Goal: Book appointment/travel/reservation

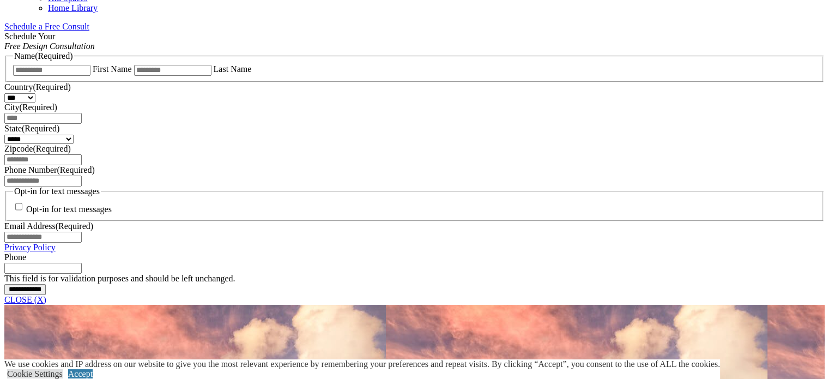
scroll to position [643, 0]
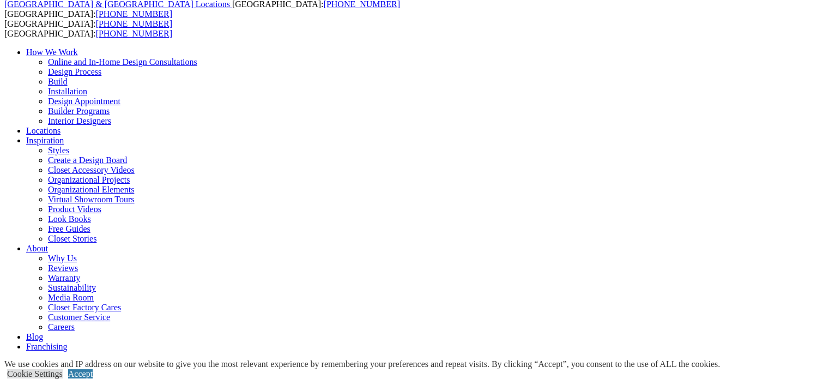
scroll to position [64, 0]
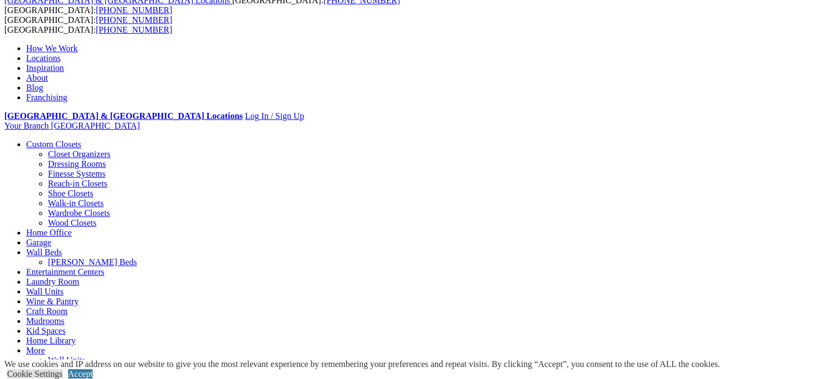
click at [93, 369] on link "Accept" at bounding box center [80, 373] width 25 height 9
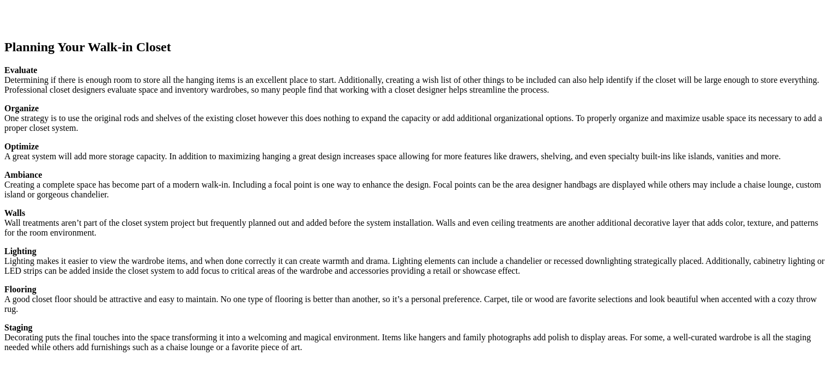
scroll to position [1309, 0]
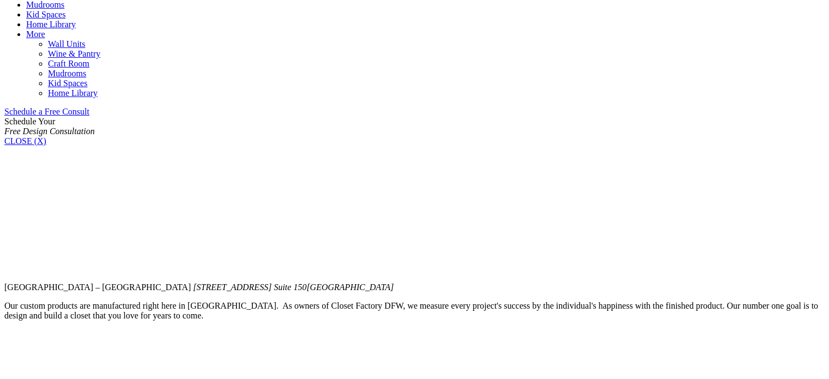
scroll to position [643, 0]
